Goal: Information Seeking & Learning: Compare options

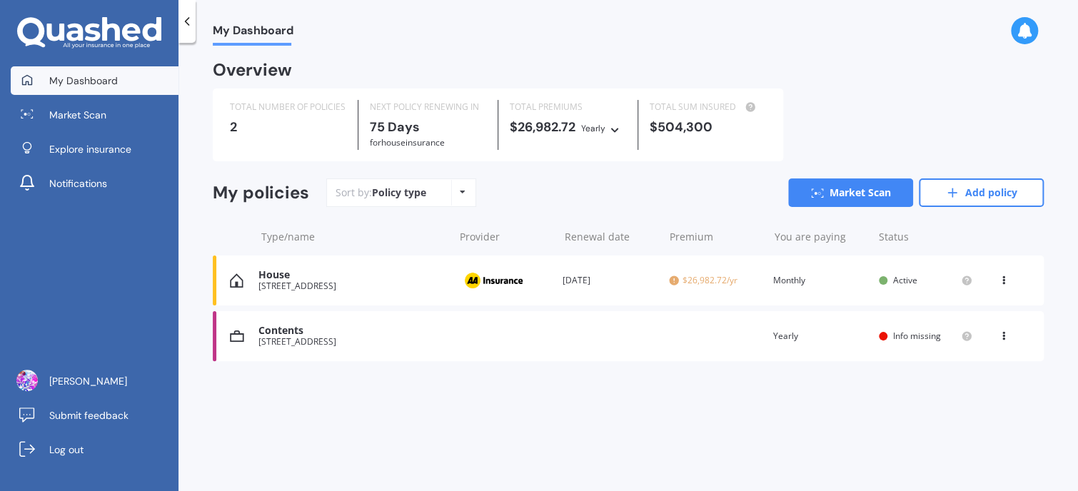
click at [303, 141] on div "TOTAL NUMBER OF POLICIES 2" at bounding box center [288, 125] width 140 height 50
click at [1005, 283] on div "View option View policy Delete" at bounding box center [1005, 280] width 13 height 14
click at [965, 337] on div "Delete" at bounding box center [972, 336] width 141 height 29
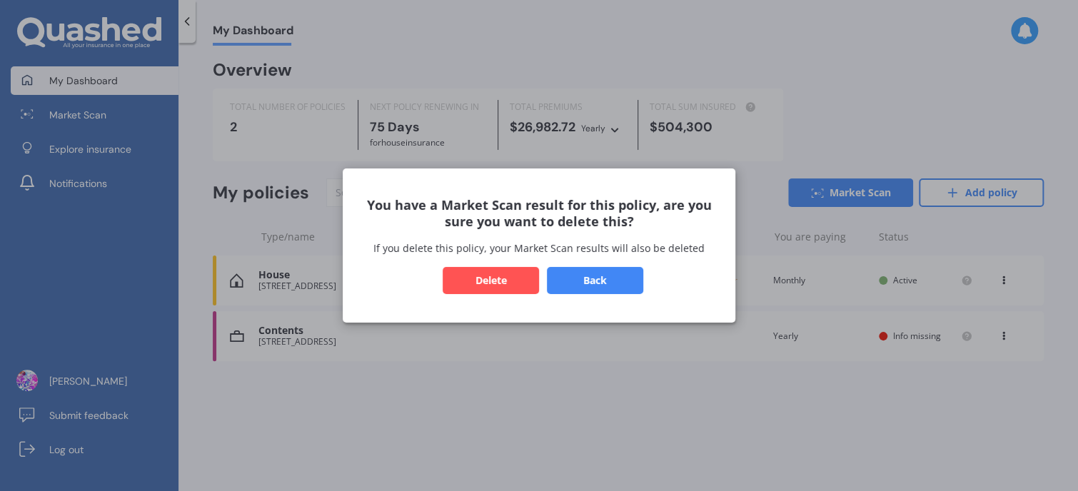
click at [485, 288] on button "Delete" at bounding box center [491, 280] width 96 height 27
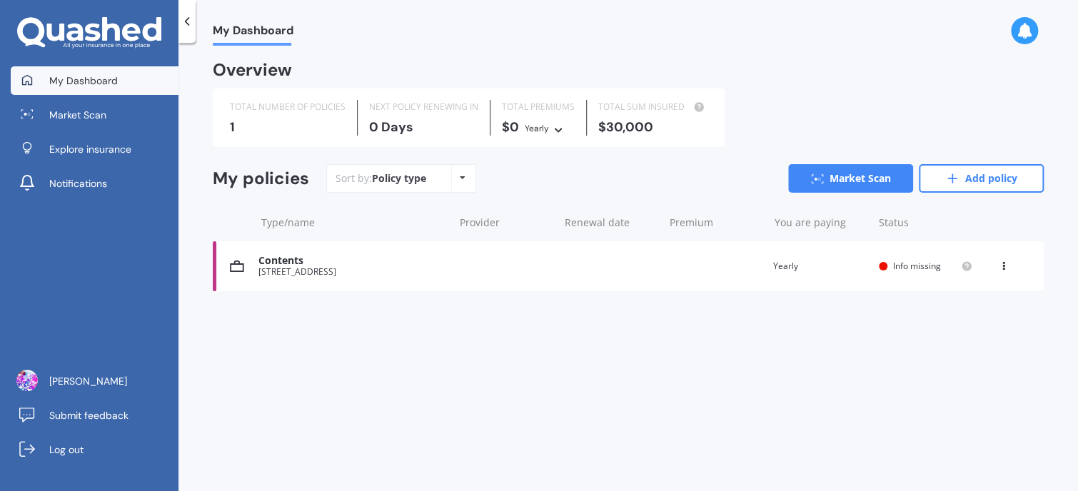
click at [1009, 270] on div "View option View policy Delete" at bounding box center [1005, 266] width 13 height 14
click at [972, 331] on div "Delete" at bounding box center [972, 322] width 141 height 29
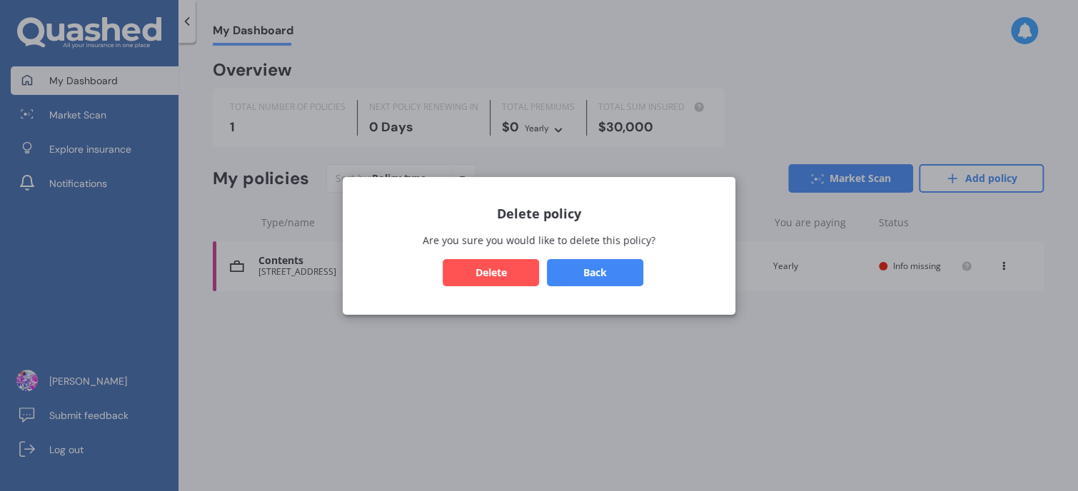
click at [514, 268] on button "Delete" at bounding box center [491, 271] width 96 height 27
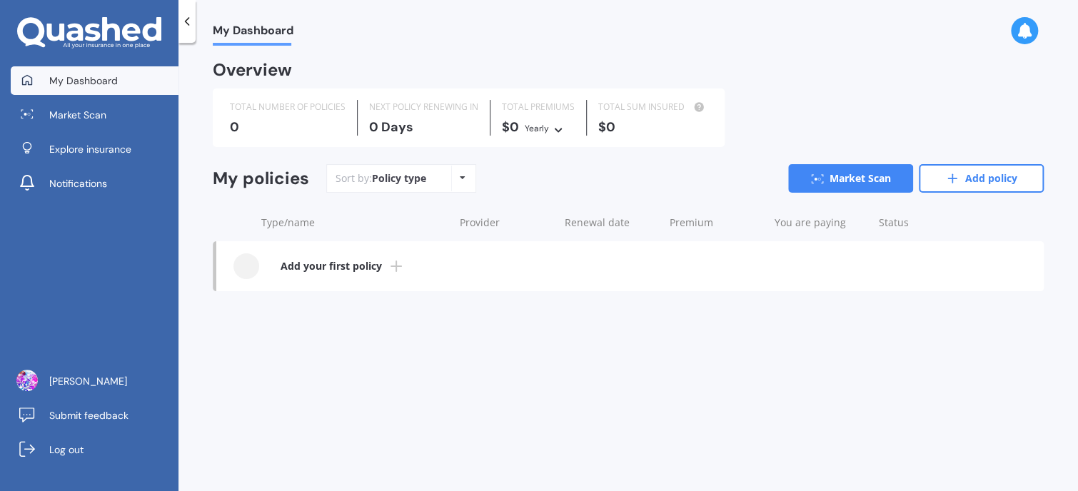
click at [868, 316] on div "Overview TOTAL NUMBER OF POLICIES 0 NEXT POLICY RENEWING [DATE] TOTAL PREMIUMS …" at bounding box center [628, 191] width 831 height 257
click at [974, 181] on link "Add policy" at bounding box center [981, 178] width 125 height 29
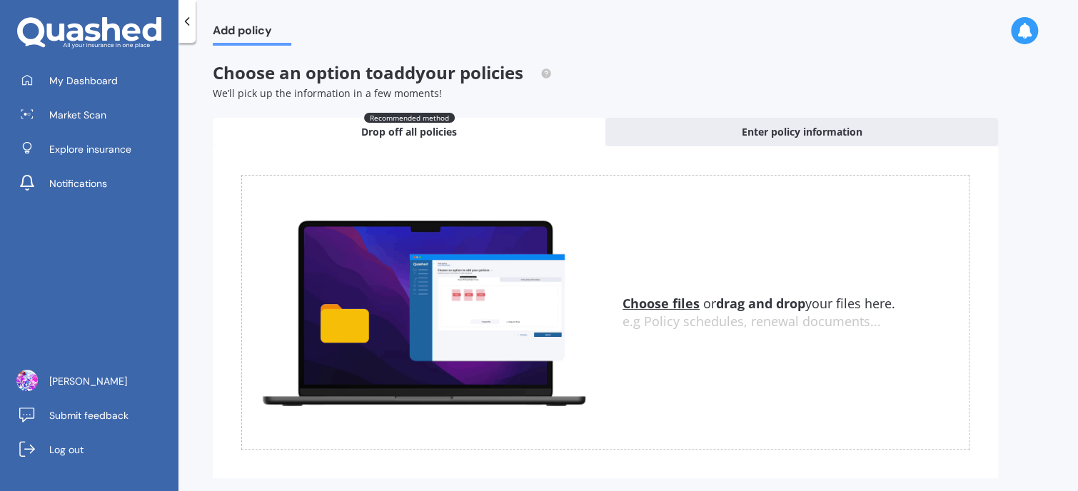
click at [663, 307] on u "Choose files" at bounding box center [661, 303] width 77 height 17
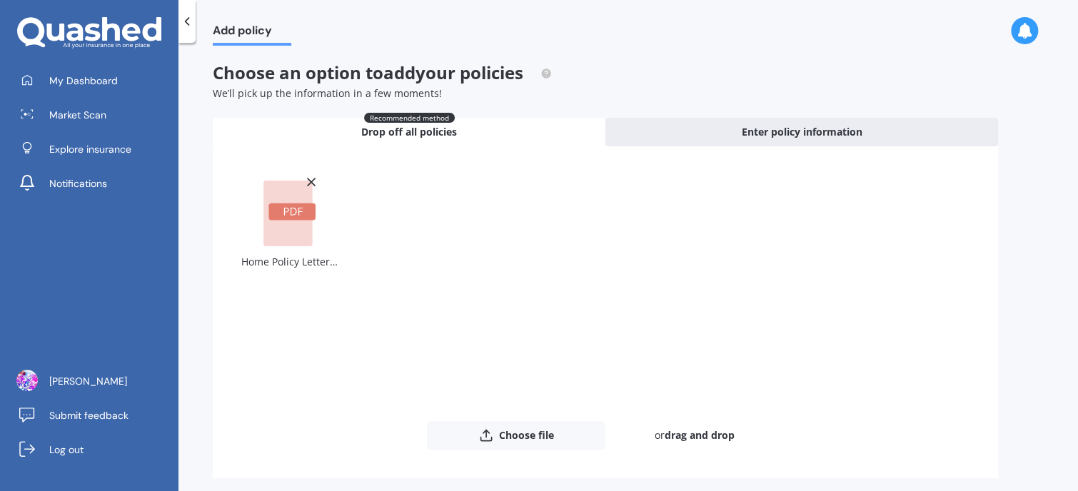
scroll to position [57, 0]
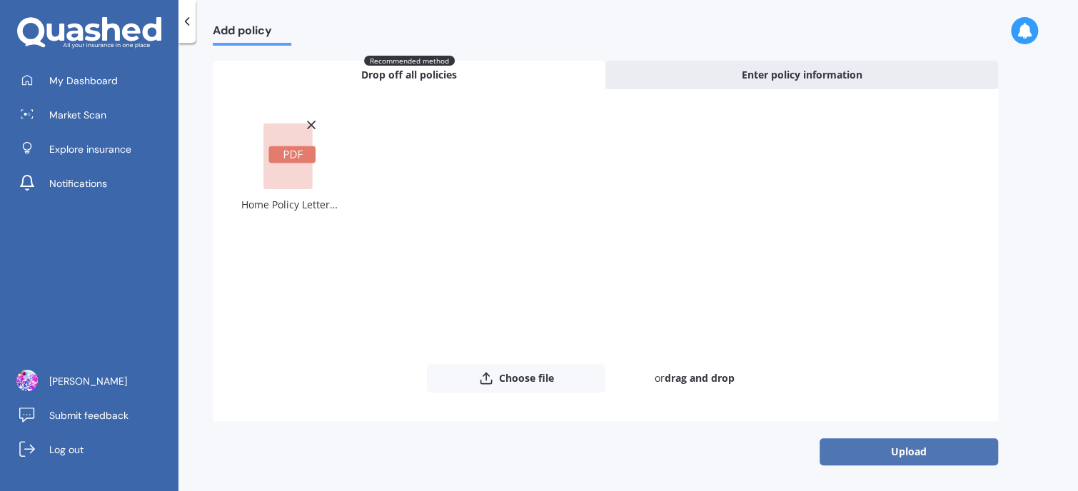
click at [920, 453] on button "Upload" at bounding box center [909, 451] width 178 height 27
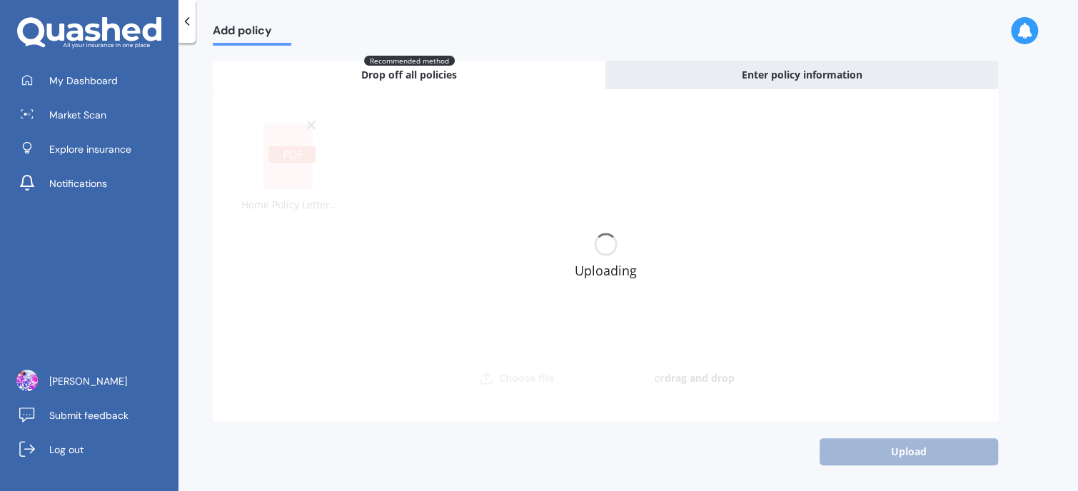
scroll to position [0, 0]
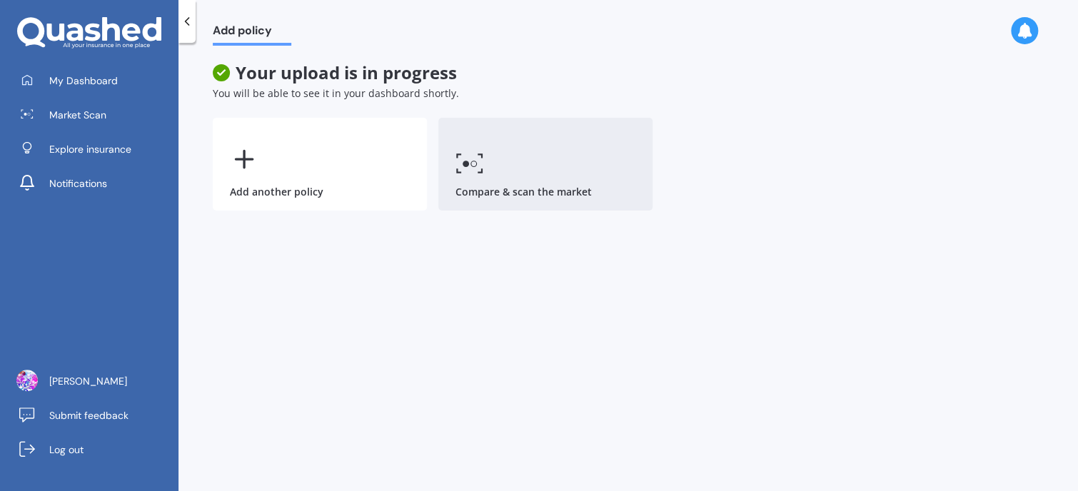
click at [510, 163] on link "Compare & scan the market" at bounding box center [545, 164] width 214 height 93
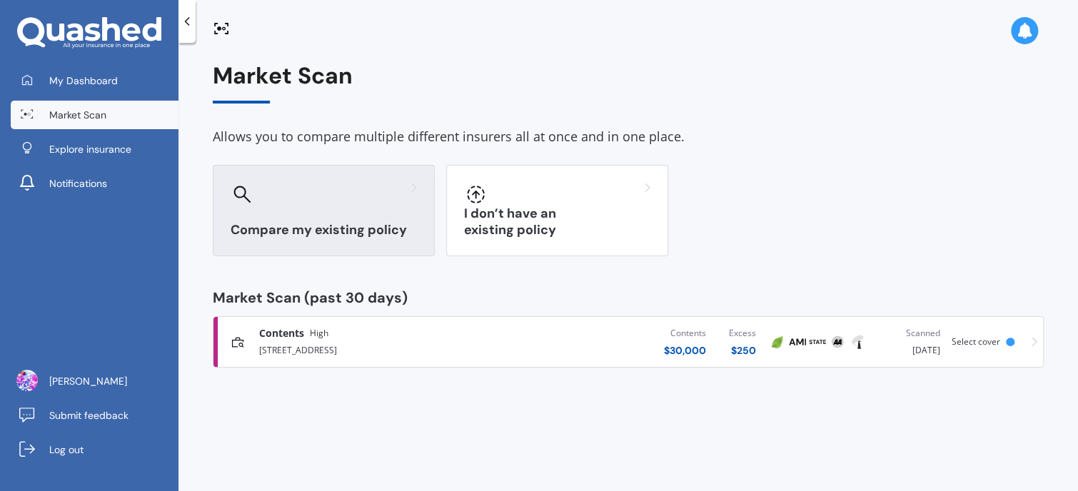
click at [378, 216] on div "Compare my existing policy" at bounding box center [324, 210] width 222 height 91
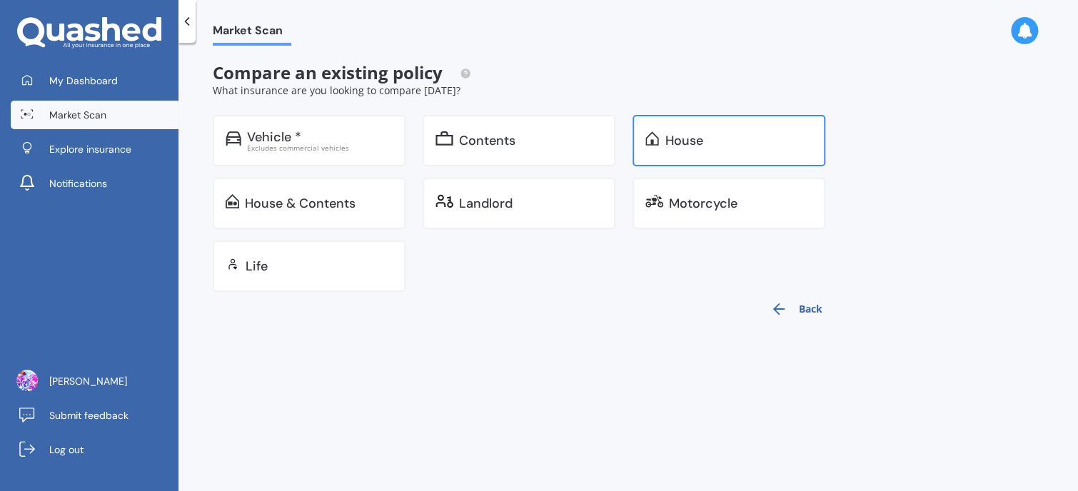
click at [691, 141] on div "House" at bounding box center [684, 141] width 38 height 14
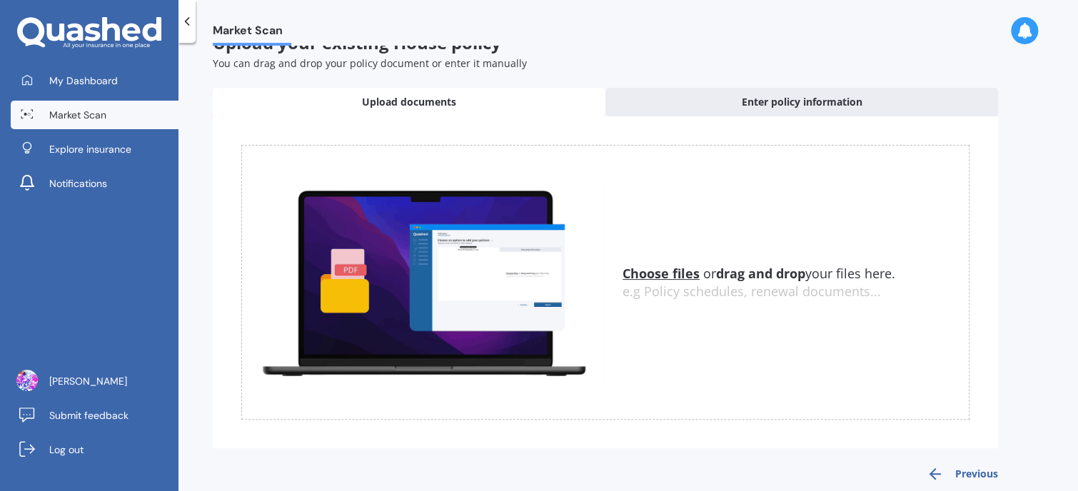
scroll to position [46, 0]
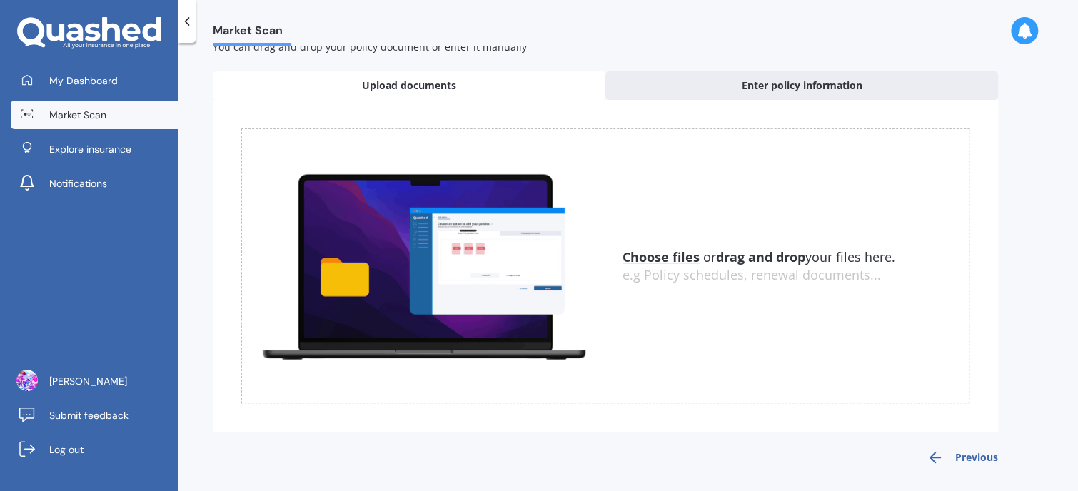
click at [683, 260] on u "Choose files" at bounding box center [661, 256] width 77 height 17
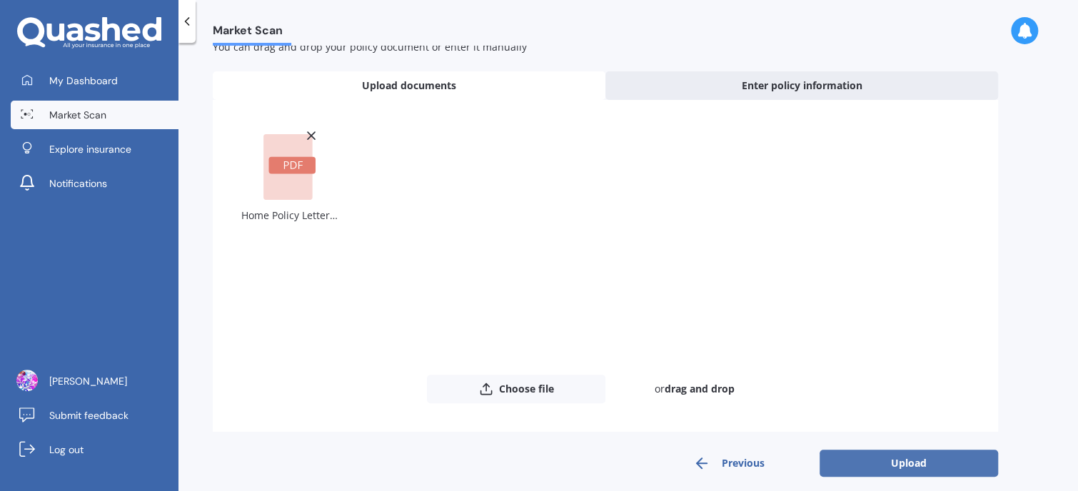
click at [917, 463] on button "Upload" at bounding box center [909, 463] width 178 height 27
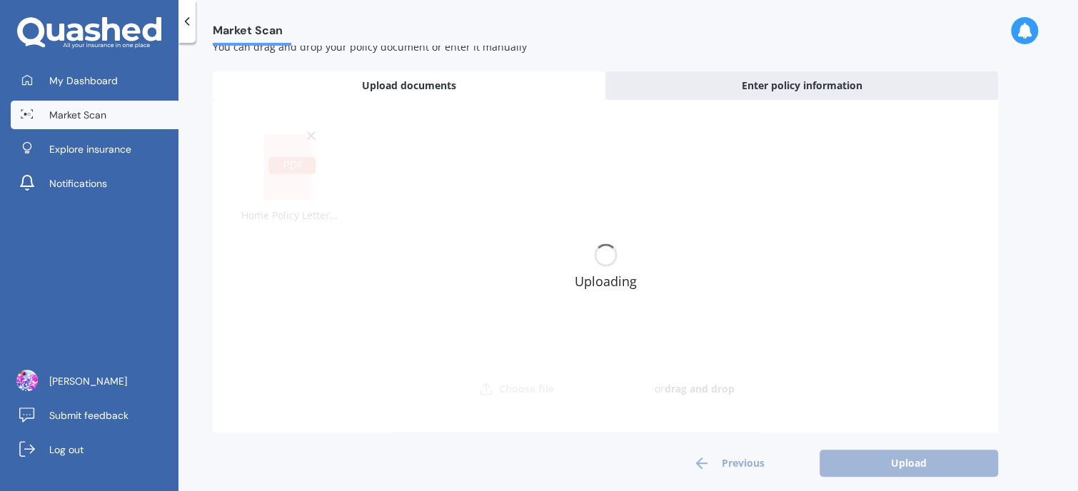
scroll to position [0, 0]
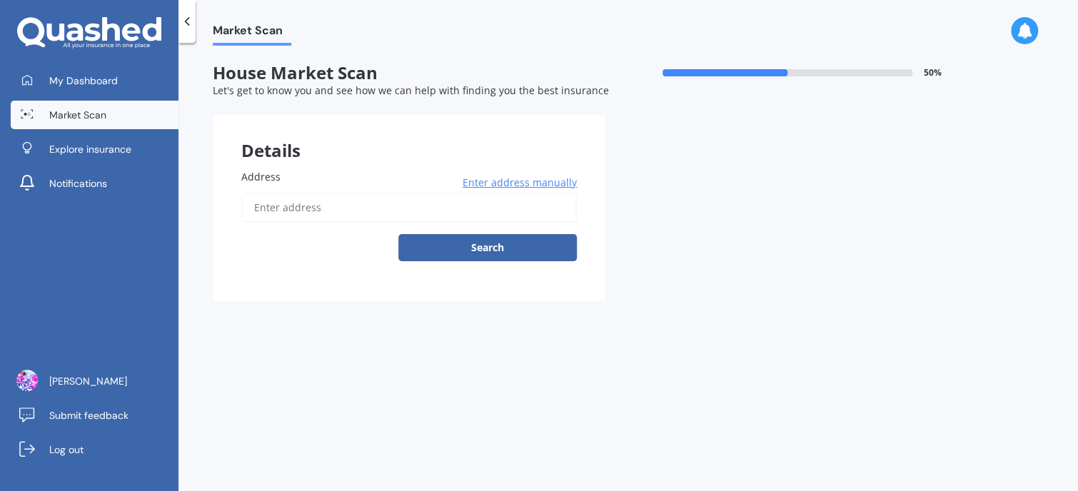
click at [348, 211] on input "Address" at bounding box center [409, 208] width 336 height 30
type input "[STREET_ADDRESS]"
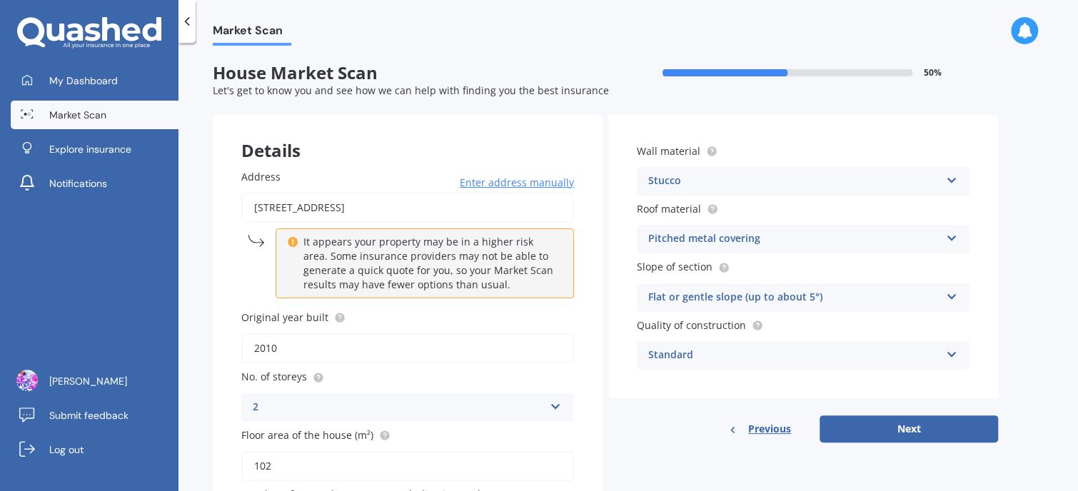
click at [659, 439] on div "Previous Next" at bounding box center [803, 429] width 390 height 27
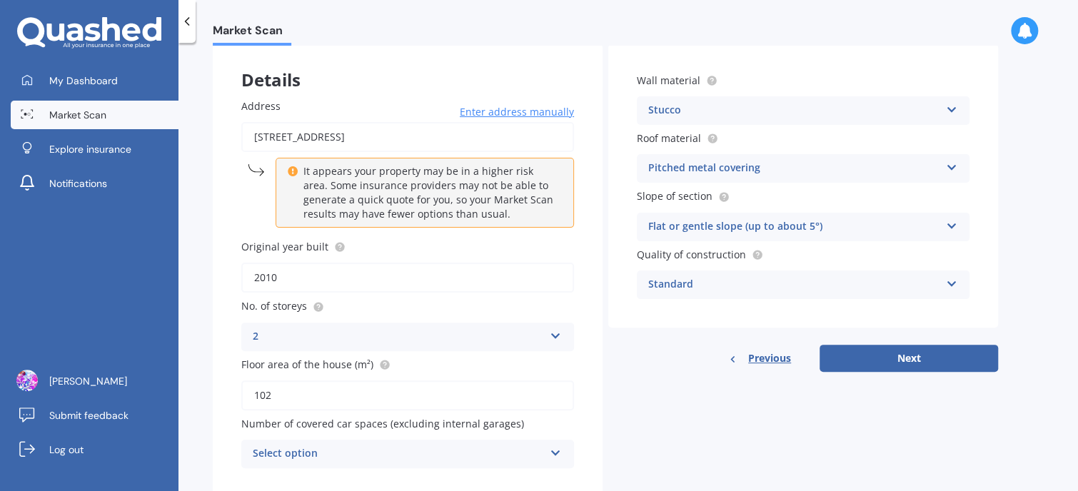
scroll to position [112, 0]
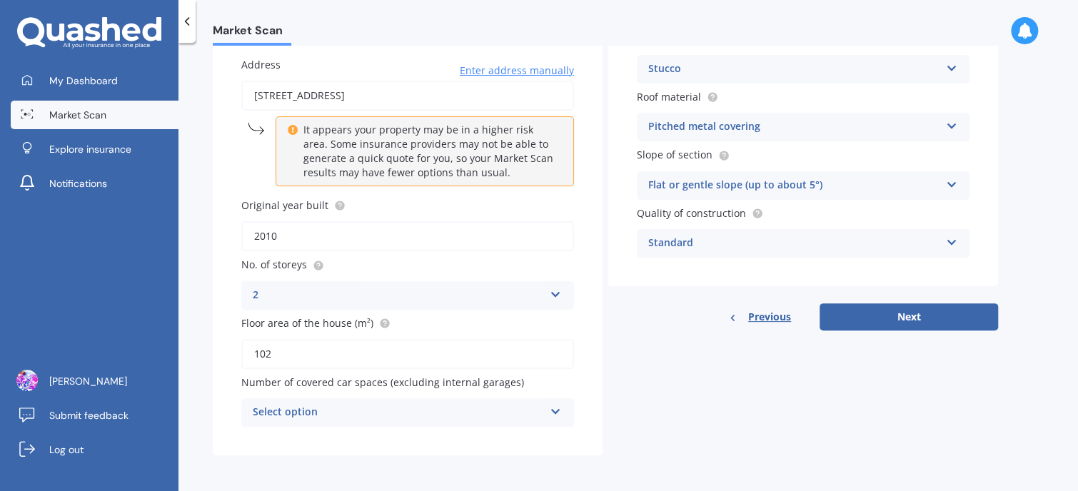
click at [534, 406] on div "Select option" at bounding box center [398, 412] width 291 height 17
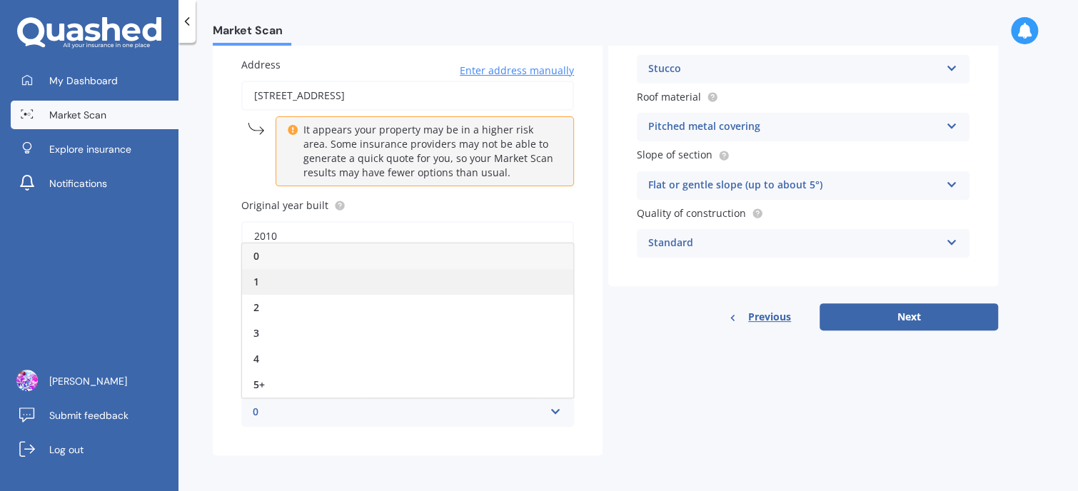
click at [469, 275] on div "1" at bounding box center [407, 282] width 331 height 26
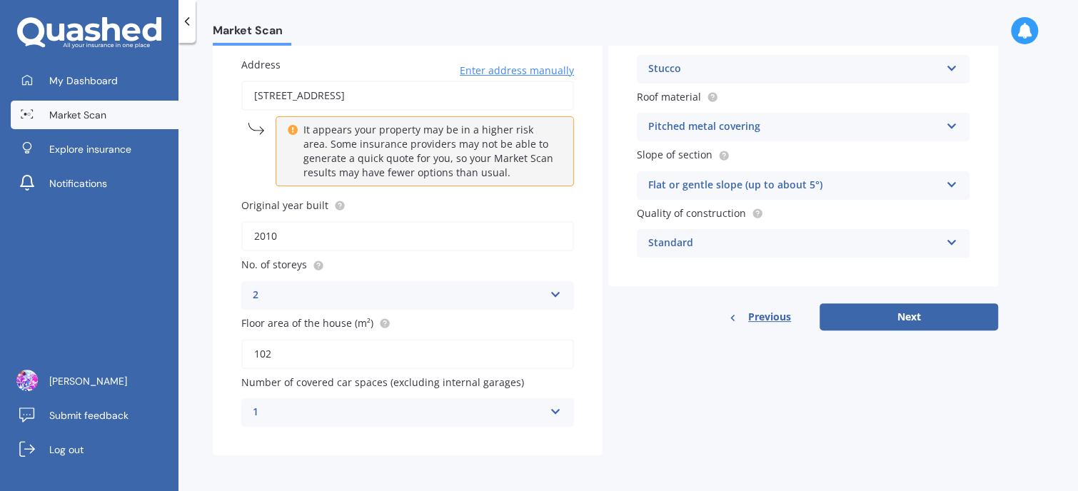
click at [726, 418] on div "Details Address [STREET_ADDRESS] Enter address manually It appears your propert…" at bounding box center [605, 229] width 785 height 453
click at [935, 319] on button "Next" at bounding box center [909, 316] width 178 height 27
select select "01"
select select "1987"
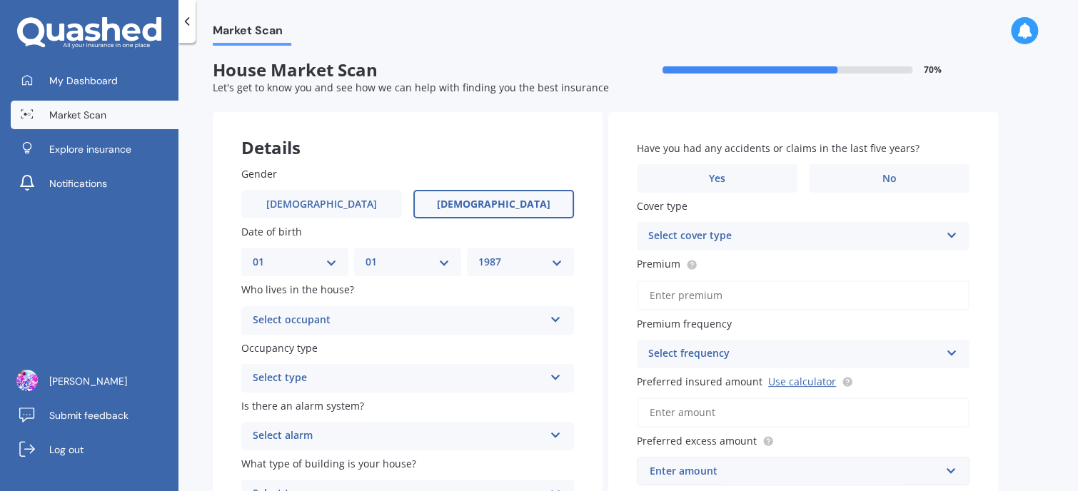
scroll to position [0, 0]
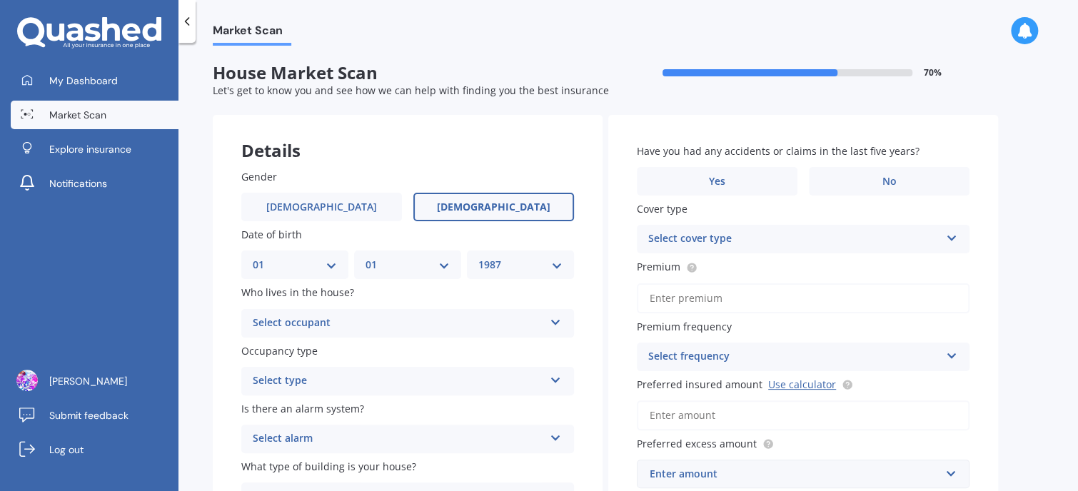
click at [324, 324] on div "Select occupant" at bounding box center [398, 323] width 291 height 17
click at [318, 351] on div "Owner" at bounding box center [407, 351] width 331 height 26
click at [198, 356] on div "Market Scan House Market Scan 70 % Let's get to know you and see how we can hel…" at bounding box center [628, 270] width 900 height 448
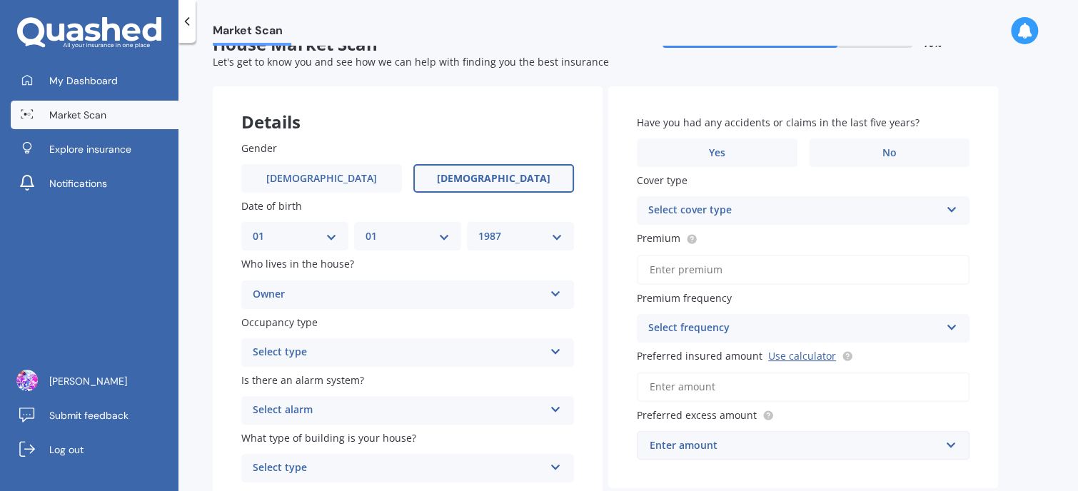
scroll to position [106, 0]
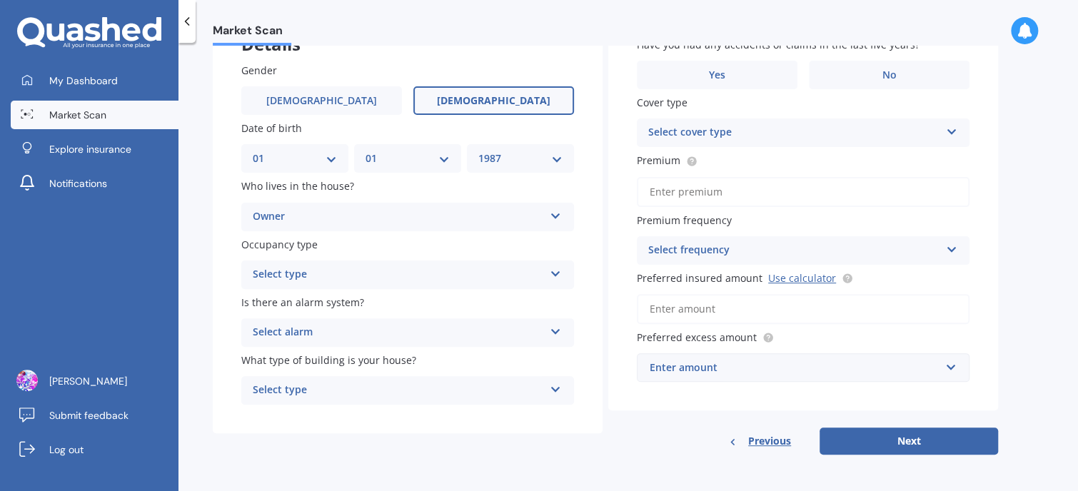
click at [348, 268] on div "Select type" at bounding box center [398, 274] width 291 height 17
click at [332, 298] on div "Permanent" at bounding box center [407, 303] width 331 height 26
click at [321, 343] on div "Select alarm Yes, monitored Yes, not monitored No" at bounding box center [407, 332] width 333 height 29
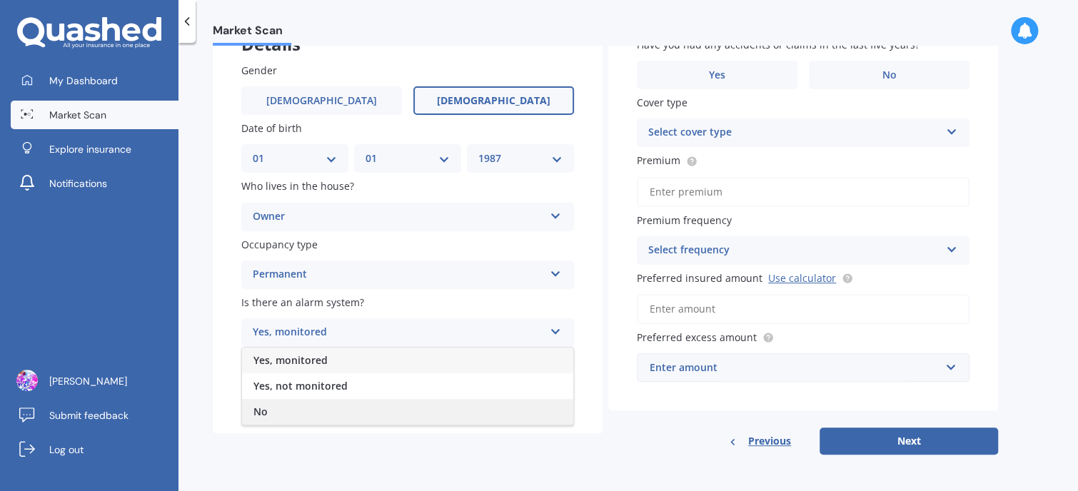
click at [305, 411] on div "No" at bounding box center [407, 412] width 331 height 26
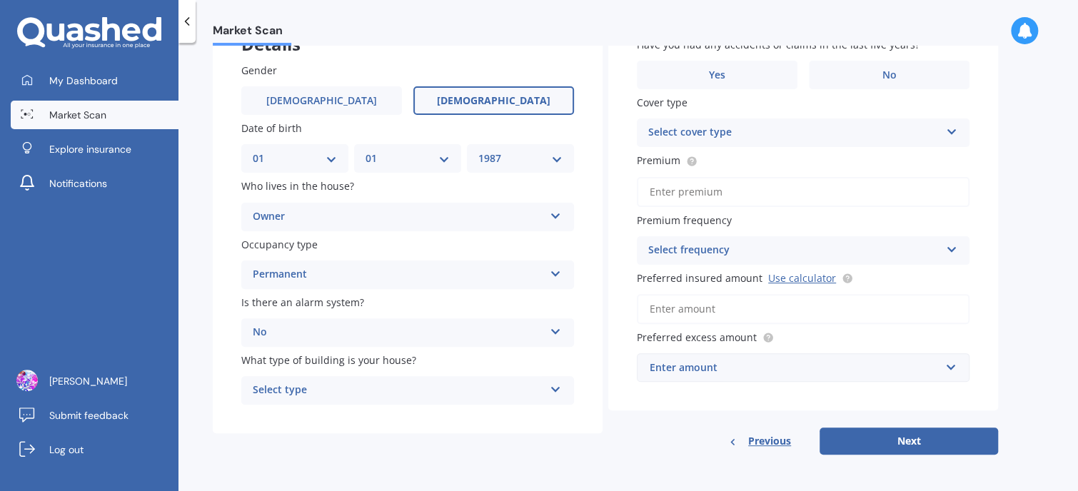
click at [331, 399] on div "Select type" at bounding box center [398, 390] width 291 height 17
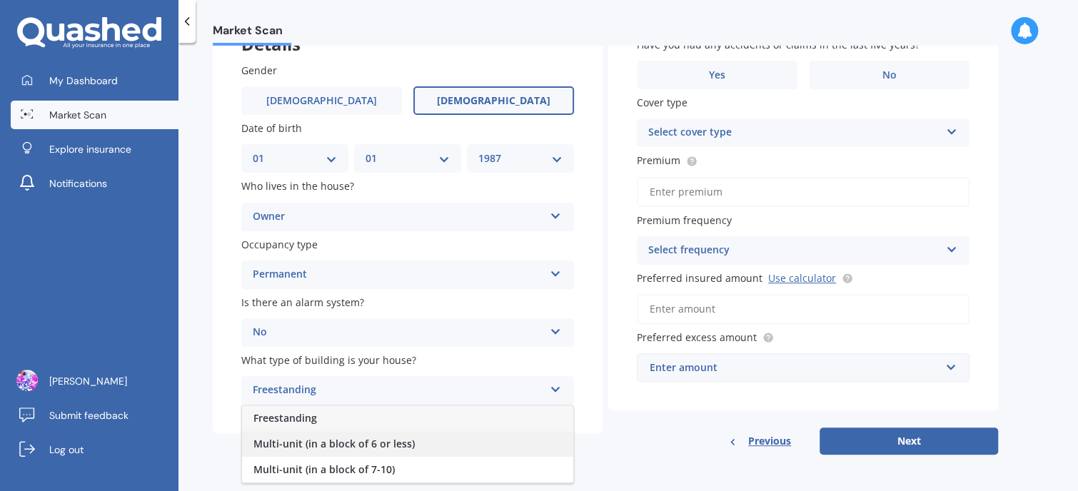
click at [325, 444] on span "Multi-unit (in a block of 6 or less)" at bounding box center [333, 444] width 161 height 14
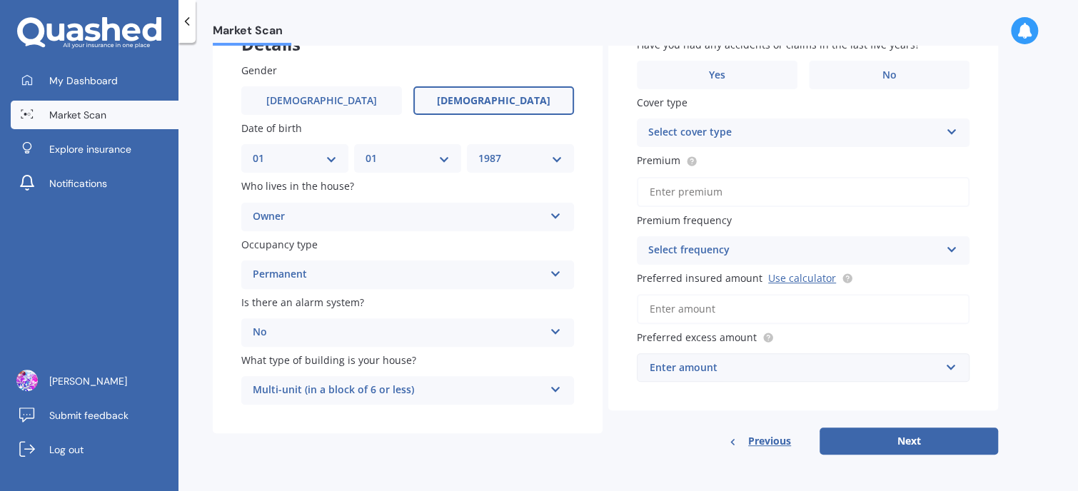
scroll to position [0, 0]
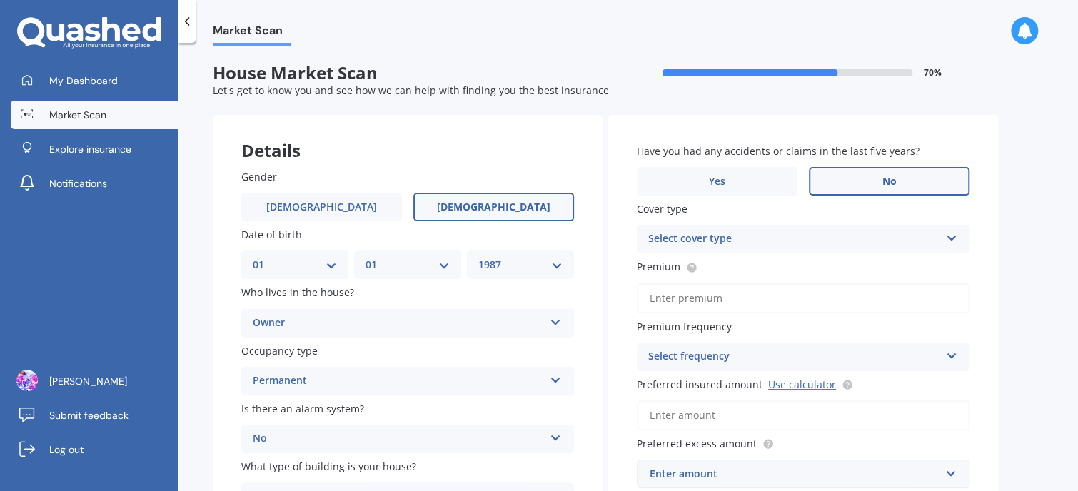
click at [881, 179] on label "No" at bounding box center [889, 181] width 161 height 29
click at [0, 0] on input "No" at bounding box center [0, 0] width 0 height 0
click at [864, 238] on div "Select cover type" at bounding box center [793, 239] width 291 height 17
click at [842, 273] on div "High" at bounding box center [803, 267] width 331 height 26
click at [842, 296] on input "Premium" at bounding box center [803, 298] width 333 height 30
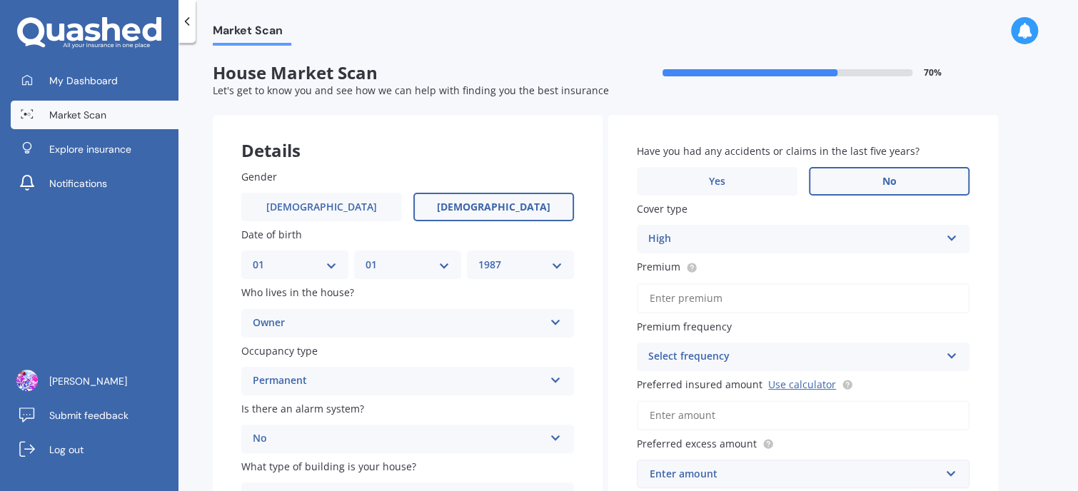
click at [1009, 248] on div "Market Scan House Market Scan 70 % Let's get to know you and see how we can hel…" at bounding box center [628, 270] width 900 height 448
click at [697, 304] on input "Premium" at bounding box center [803, 298] width 333 height 30
click at [855, 359] on div "Select frequency" at bounding box center [793, 356] width 291 height 17
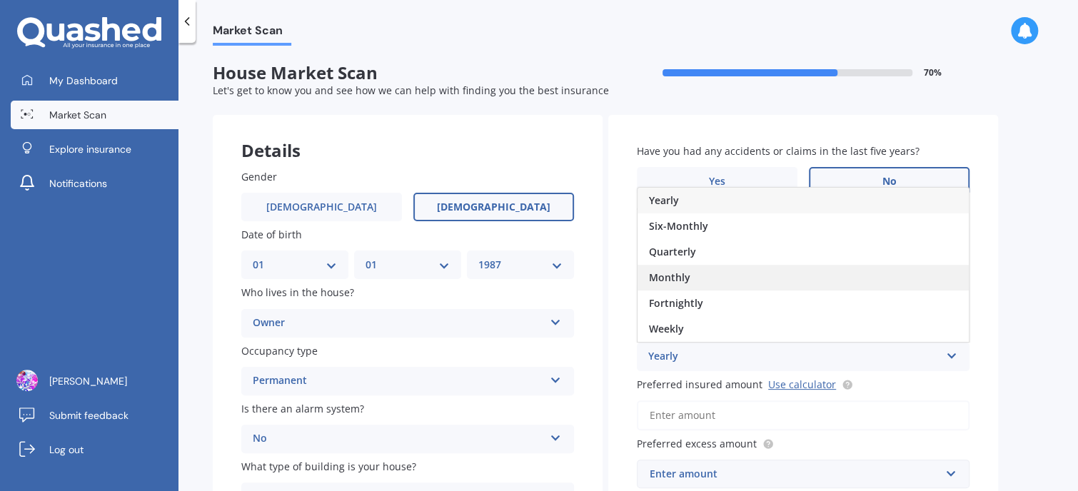
click at [697, 278] on div "Monthly" at bounding box center [803, 278] width 331 height 26
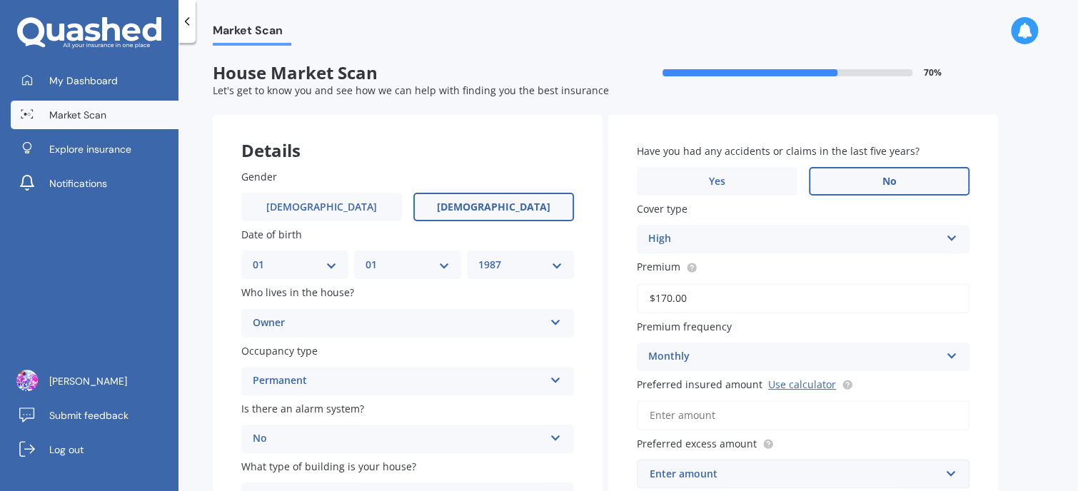
click at [712, 306] on input "$170.00" at bounding box center [803, 298] width 333 height 30
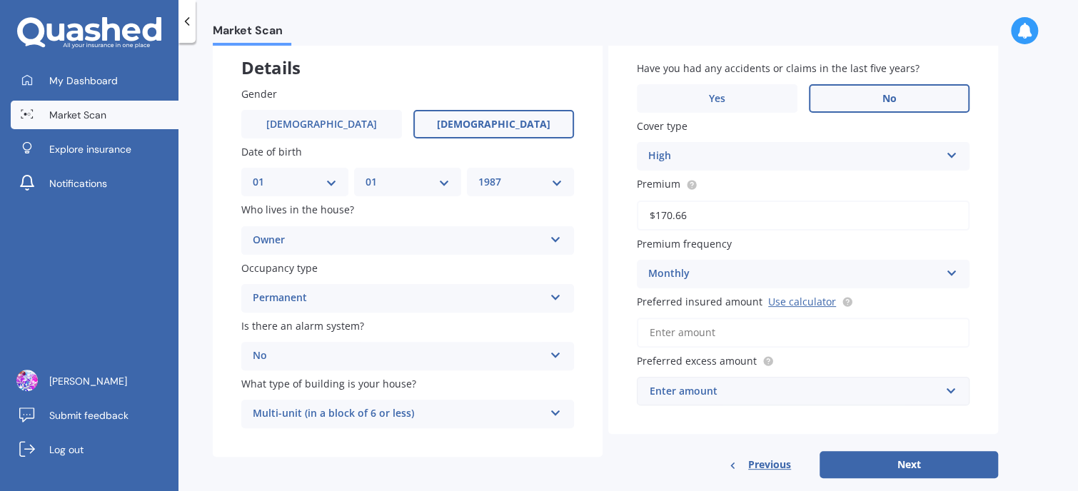
scroll to position [106, 0]
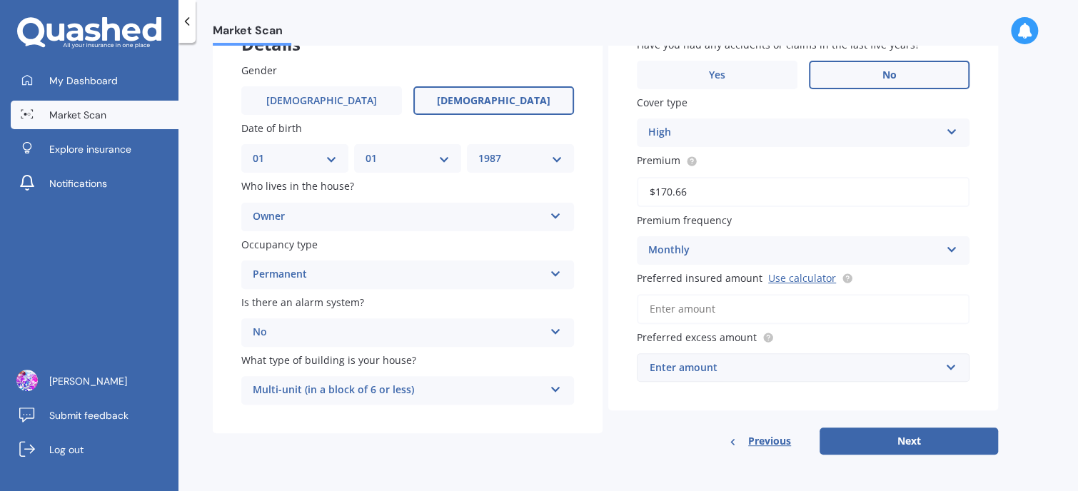
type input "$170.66"
click at [809, 320] on input "Preferred insured amount Use calculator" at bounding box center [803, 309] width 333 height 30
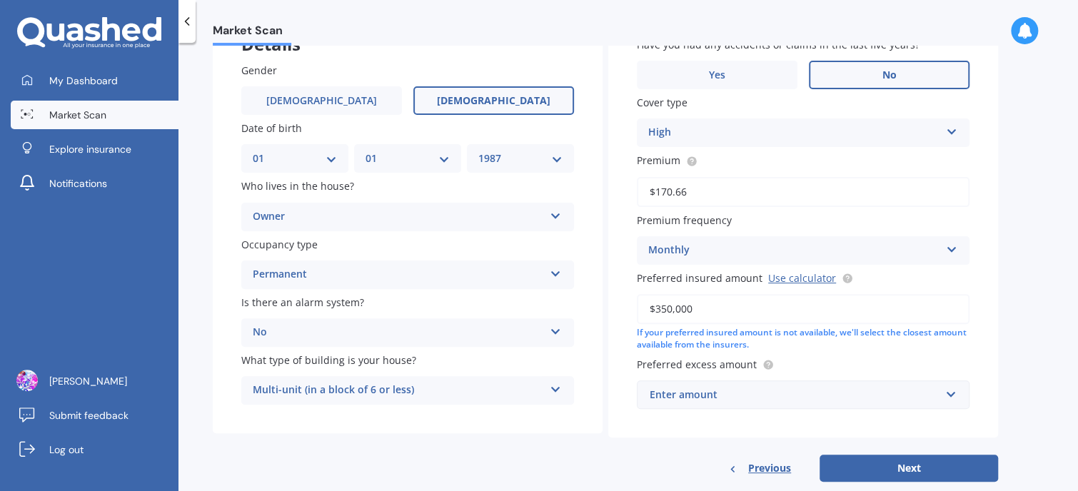
type input "$350,000"
click at [875, 400] on div "Enter amount" at bounding box center [795, 395] width 290 height 16
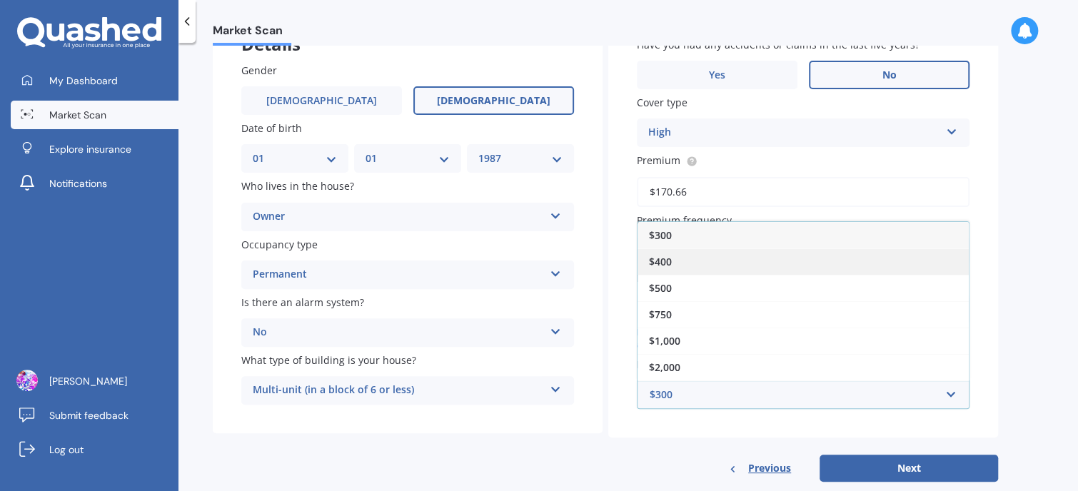
click at [717, 258] on div "$400" at bounding box center [803, 261] width 331 height 26
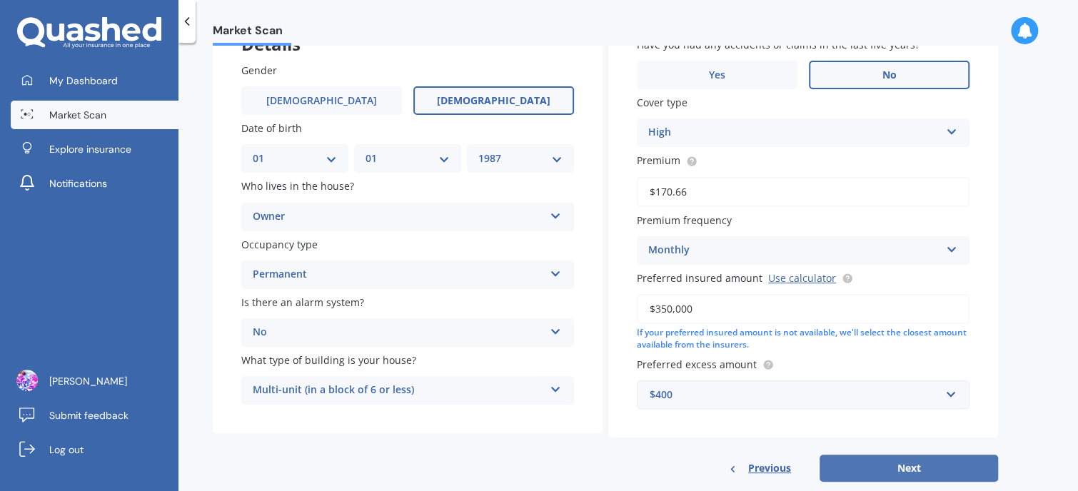
click at [915, 470] on button "Next" at bounding box center [909, 468] width 178 height 27
select select "01"
select select "1987"
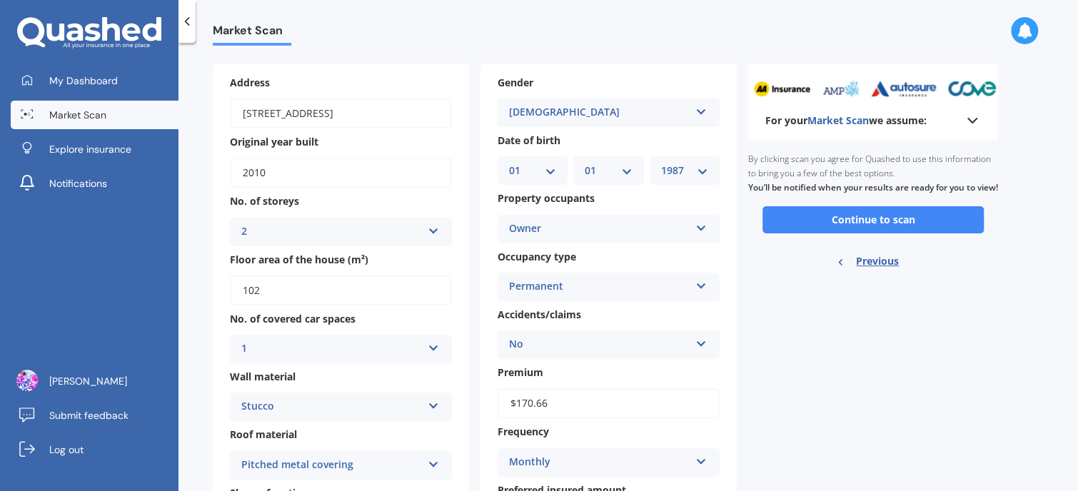
scroll to position [0, 0]
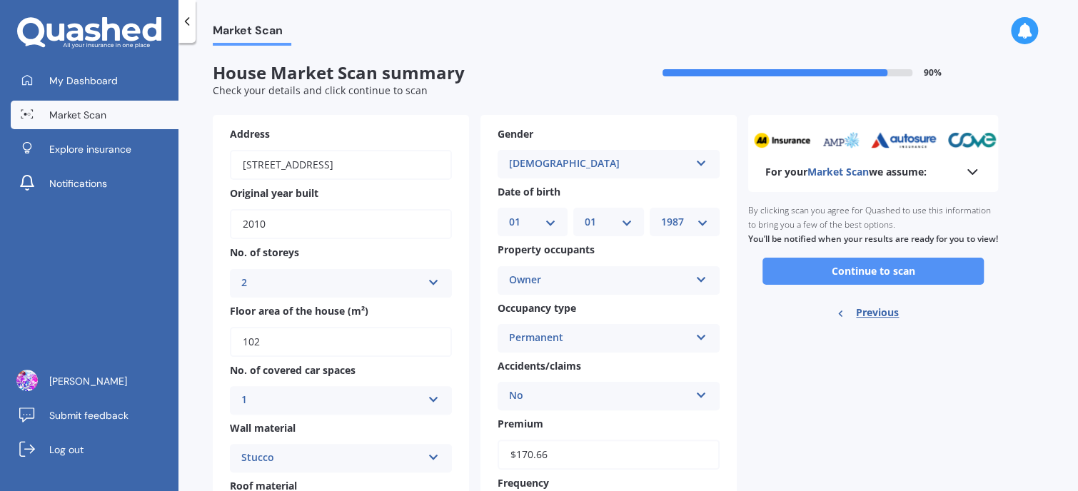
click at [884, 284] on button "Continue to scan" at bounding box center [872, 271] width 221 height 27
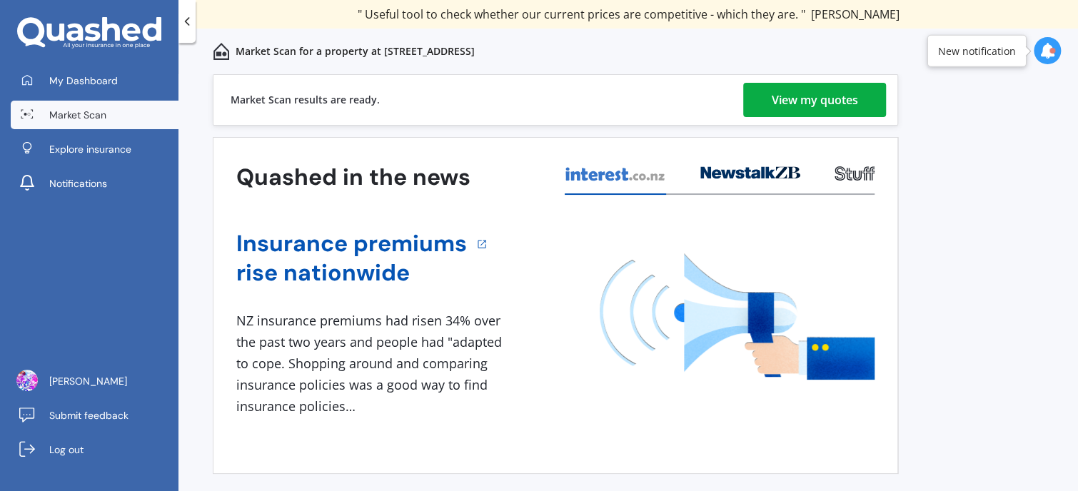
click at [799, 99] on div "View my quotes" at bounding box center [815, 100] width 86 height 34
